Goal: Obtain resource: Obtain resource

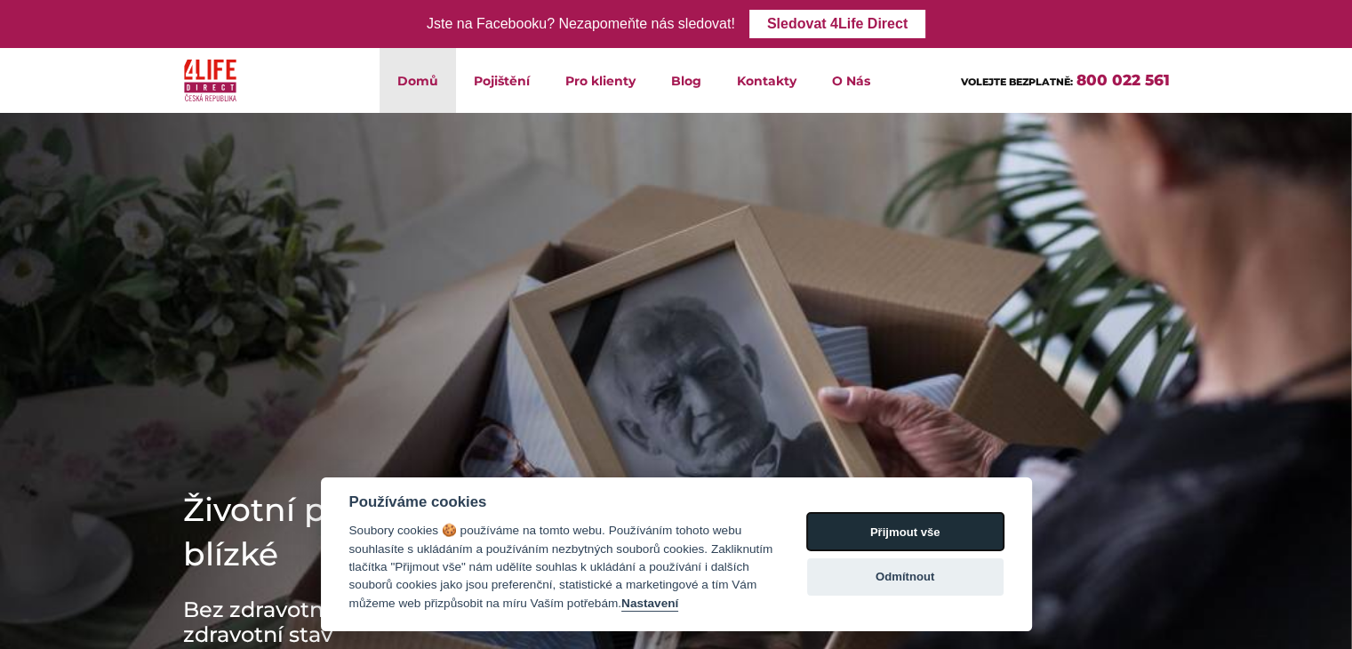
click at [853, 533] on button "Přijmout vše" at bounding box center [905, 531] width 196 height 37
checkbox input "true"
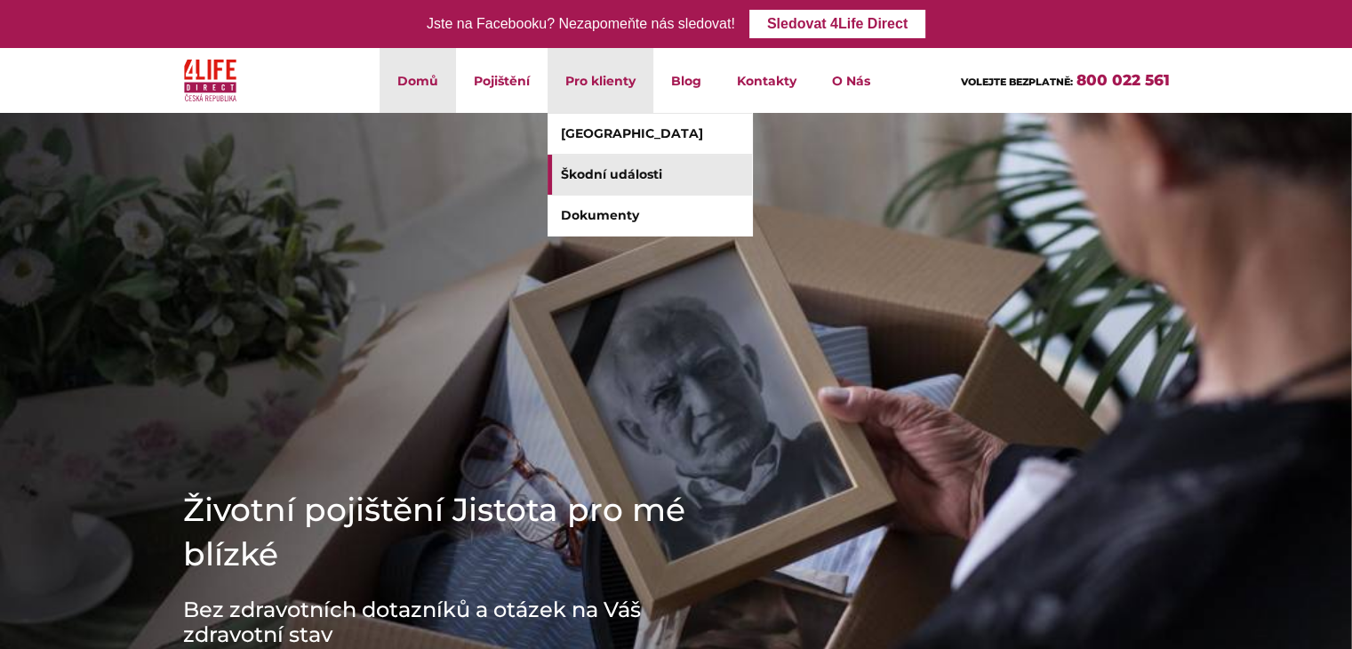
click at [601, 179] on link "Škodní události" at bounding box center [650, 175] width 204 height 40
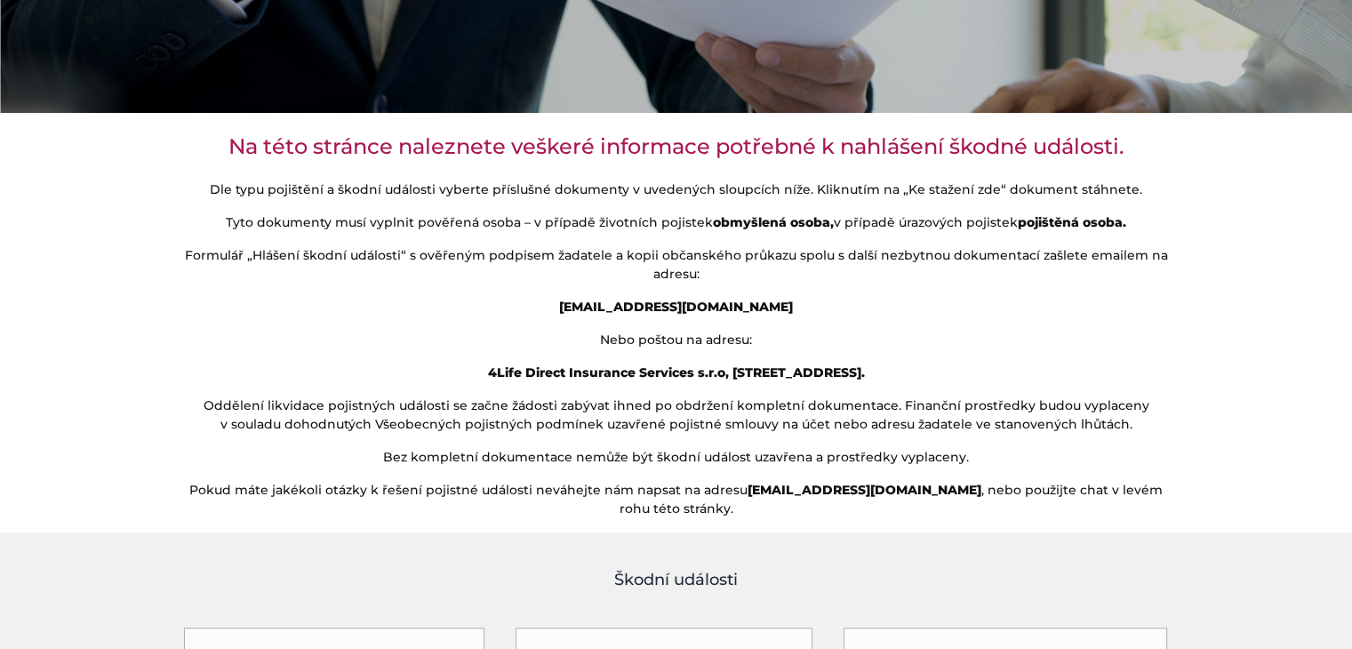
scroll to position [427, 0]
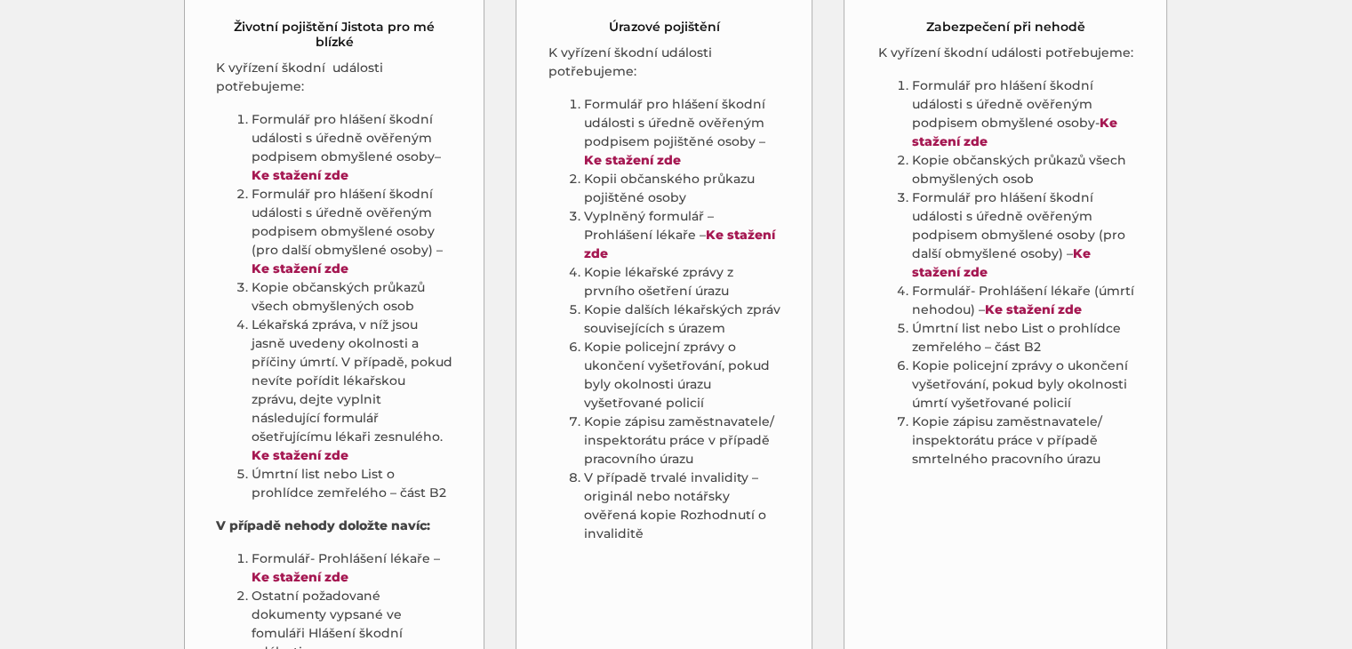
scroll to position [983, 0]
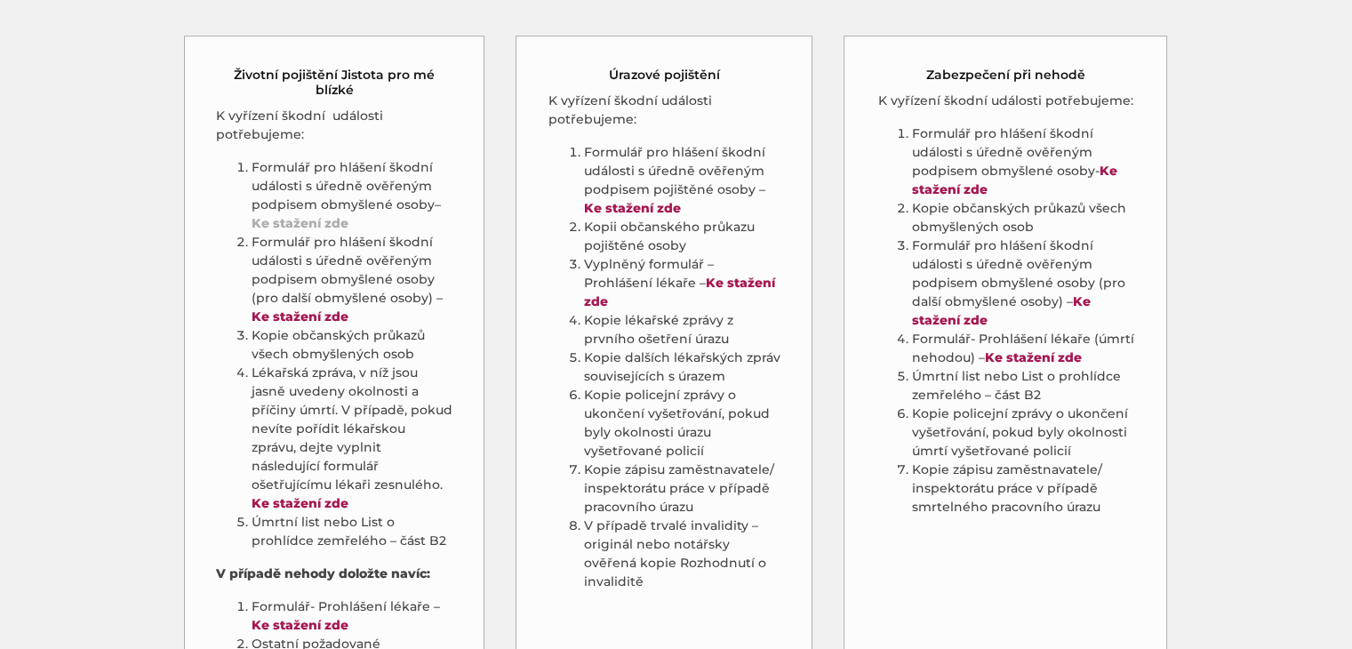
click at [306, 215] on strong "Ke stažení zde" at bounding box center [300, 223] width 97 height 16
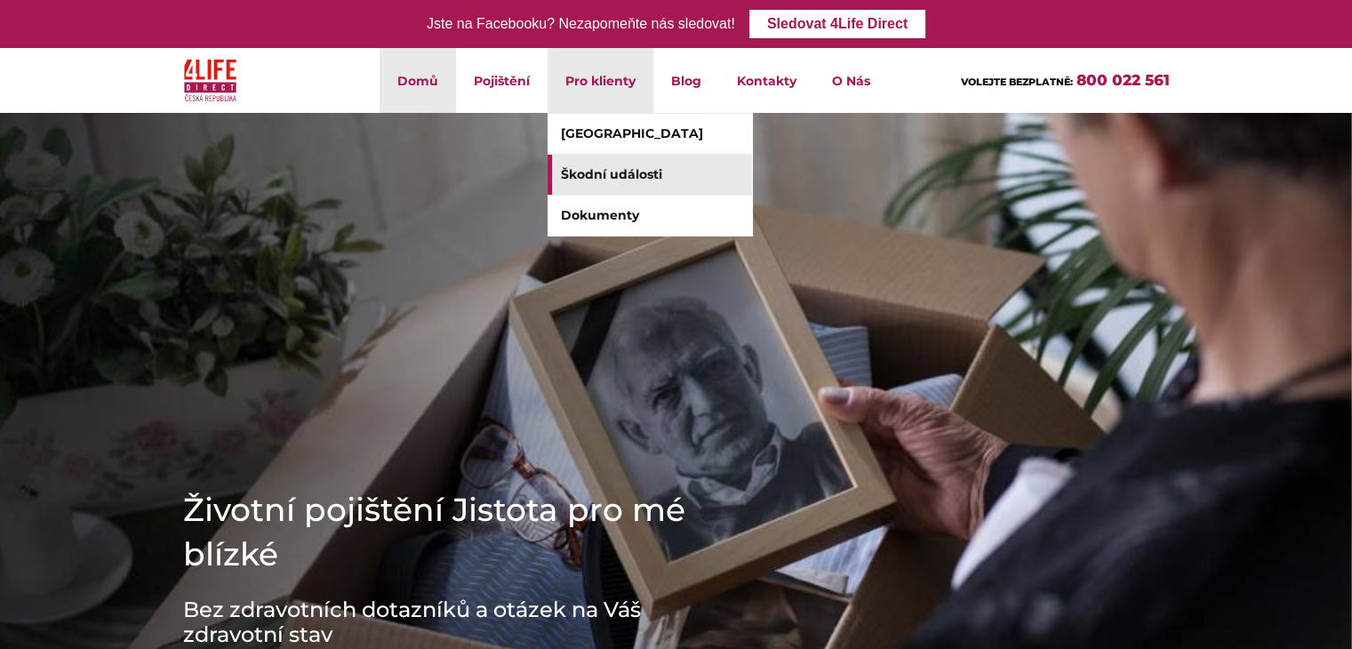
click at [619, 172] on link "Škodní události" at bounding box center [650, 175] width 204 height 40
